Goal: Task Accomplishment & Management: Manage account settings

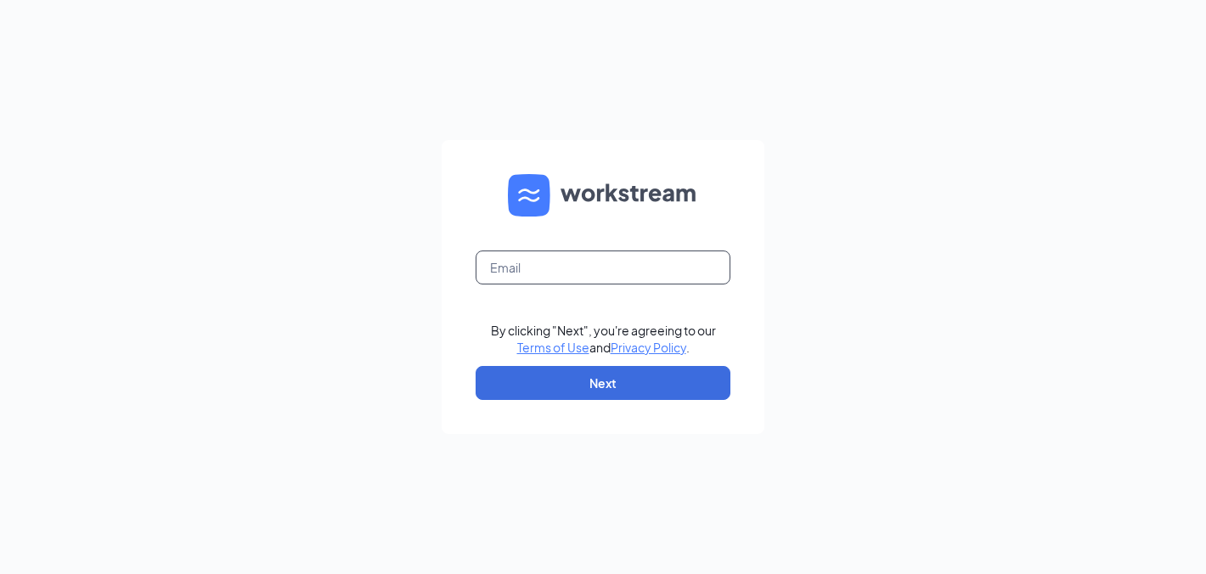
click at [547, 267] on input "text" at bounding box center [603, 268] width 255 height 34
type input "[PERSON_NAME][EMAIL_ADDRESS][PERSON_NAME][DOMAIN_NAME]"
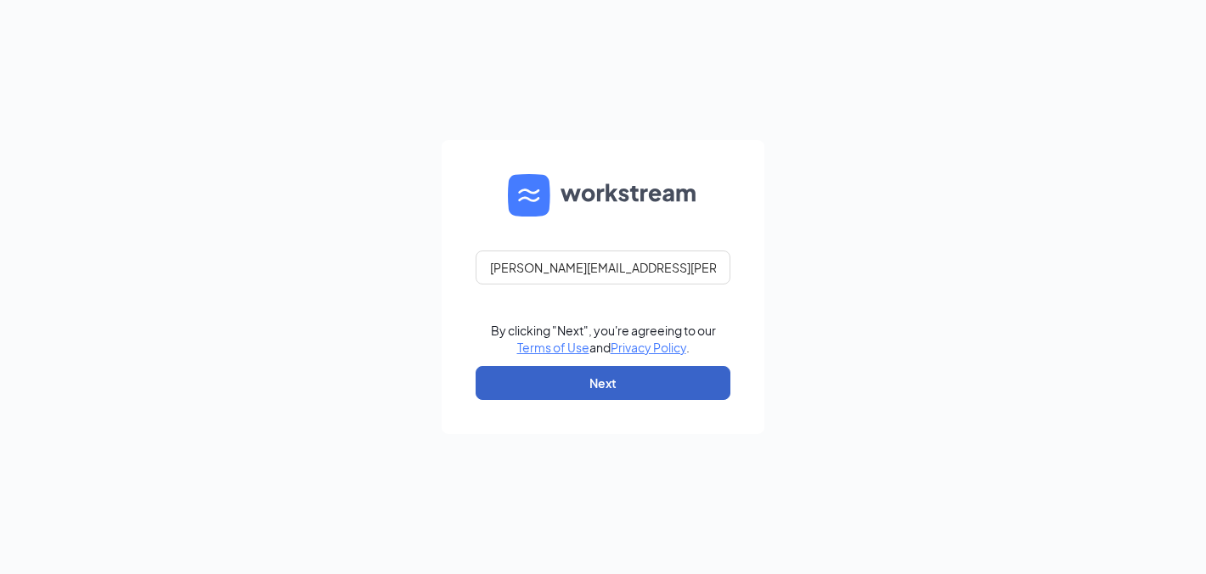
click at [624, 370] on button "Next" at bounding box center [603, 383] width 255 height 34
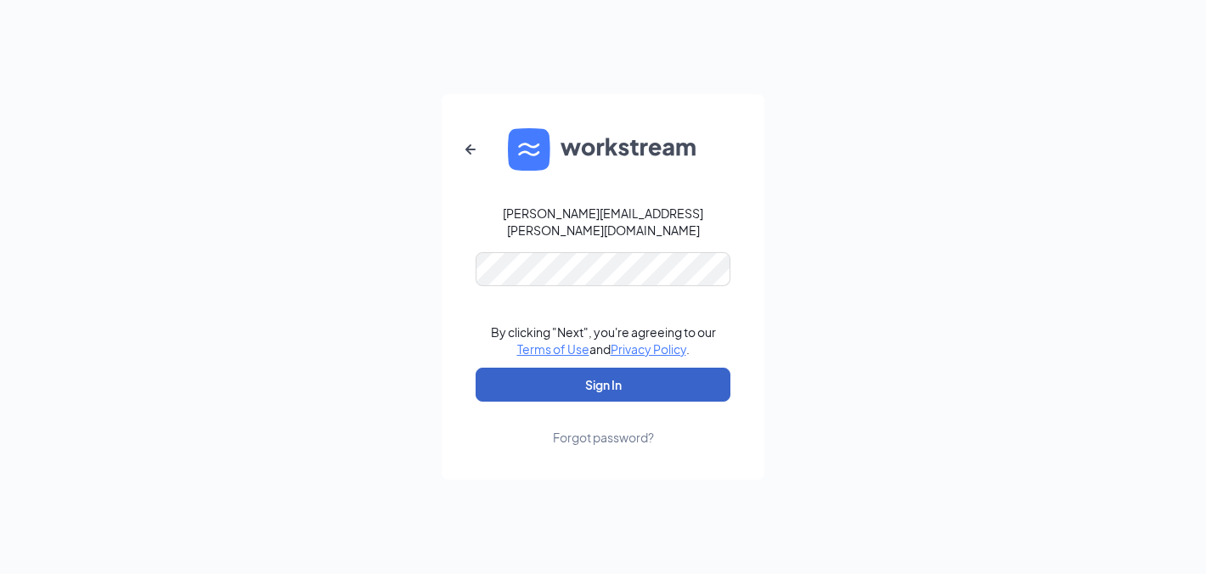
click at [617, 375] on button "Sign In" at bounding box center [603, 385] width 255 height 34
